Goal: Find specific page/section: Find specific page/section

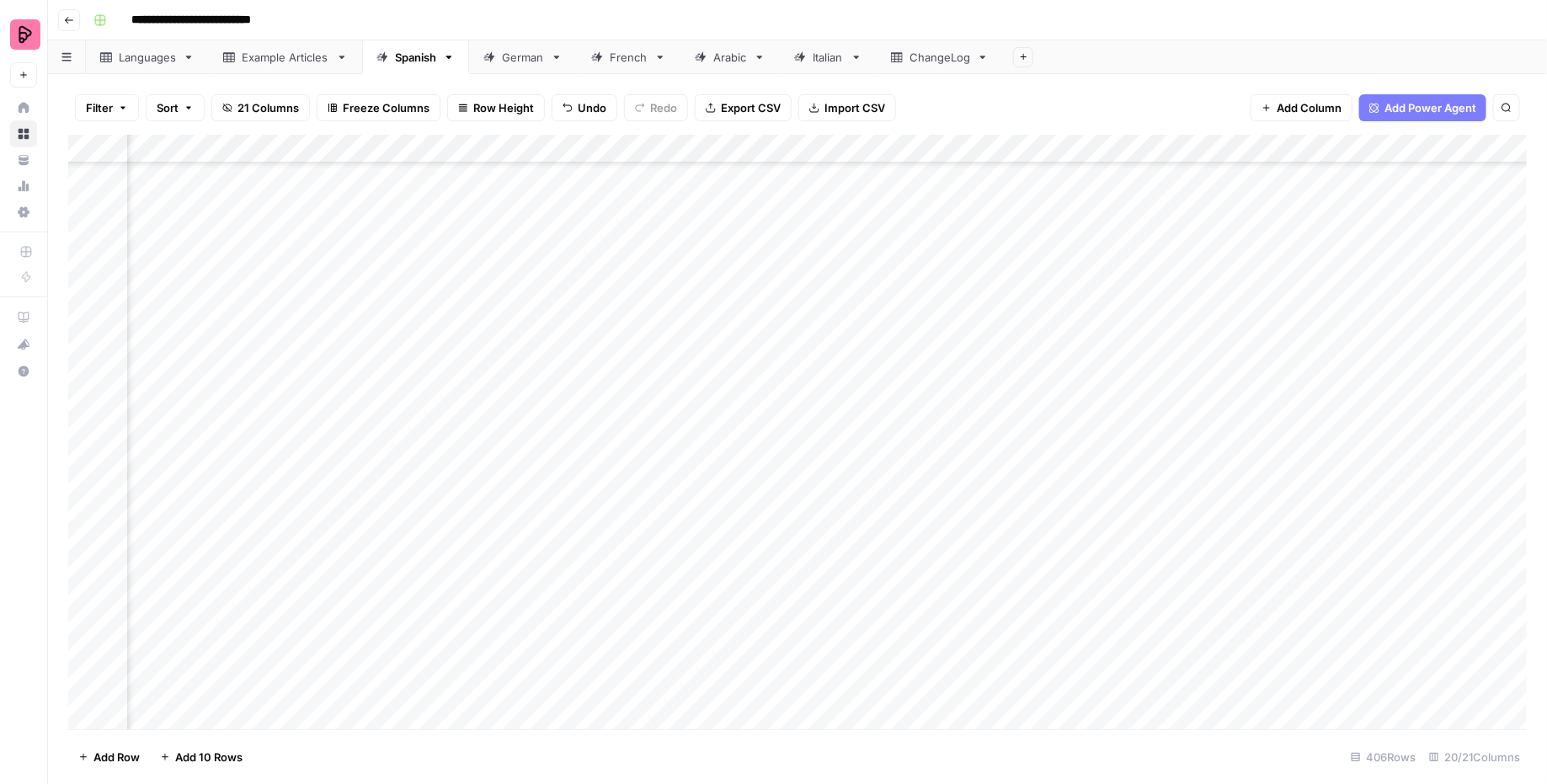
scroll to position [11085, 401]
click at [630, 64] on div "French" at bounding box center [628, 57] width 38 height 17
click at [416, 55] on div "Spanish" at bounding box center [415, 57] width 41 height 17
